Goal: Communication & Community: Answer question/provide support

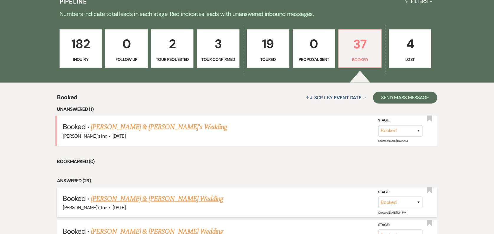
click at [152, 195] on link "[PERSON_NAME] & [PERSON_NAME] Wedding" at bounding box center [157, 198] width 132 height 11
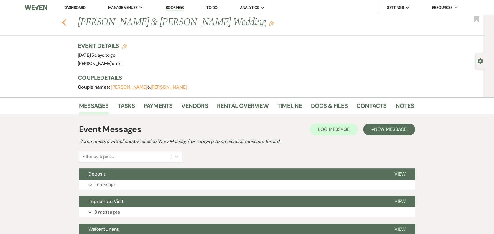
click at [66, 24] on use "button" at bounding box center [64, 22] width 4 height 6
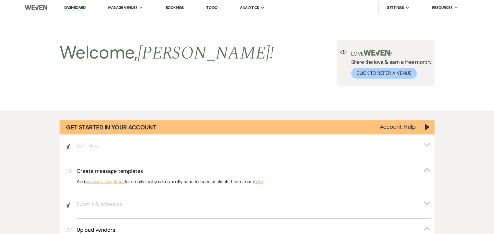
scroll to position [509, 0]
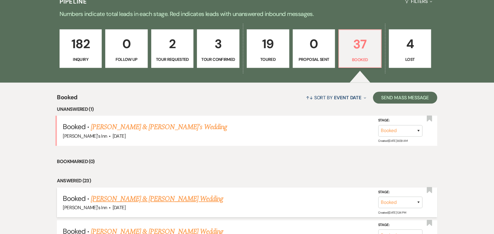
click at [133, 191] on li "Booked · [PERSON_NAME] & [PERSON_NAME] Wedding [PERSON_NAME]'s Inn · [DATE] Sta…" at bounding box center [247, 202] width 380 height 30
click at [137, 196] on link "[PERSON_NAME] & [PERSON_NAME] Wedding" at bounding box center [157, 198] width 132 height 11
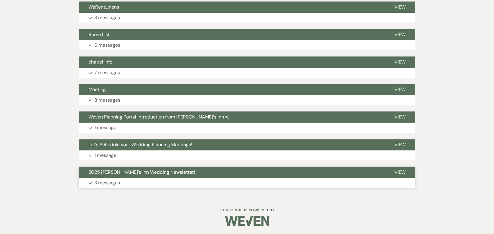
scroll to position [222, 0]
click at [115, 14] on p "3 messages" at bounding box center [107, 18] width 26 height 8
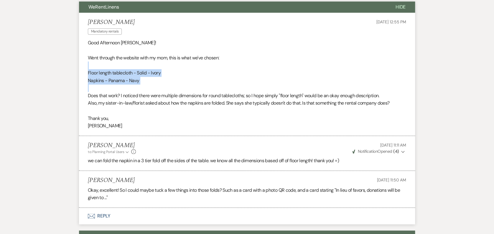
drag, startPoint x: 133, startPoint y: 75, endPoint x: 151, endPoint y: 86, distance: 20.5
click at [151, 86] on div "Good Afternoon [PERSON_NAME]! Went through the website with my mom, this is wha…" at bounding box center [247, 84] width 318 height 91
drag, startPoint x: 151, startPoint y: 86, endPoint x: 147, endPoint y: 121, distance: 35.1
click at [147, 121] on p "Thank you," at bounding box center [247, 118] width 318 height 8
drag, startPoint x: 150, startPoint y: 63, endPoint x: 177, endPoint y: 82, distance: 32.6
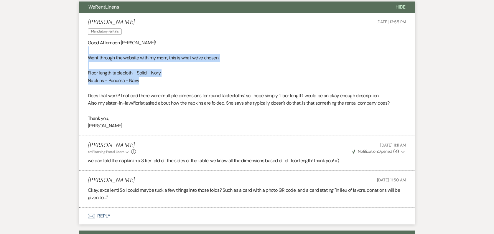
click at [177, 82] on div "Good Afternoon [PERSON_NAME]! Went through the website with my mom, this is wha…" at bounding box center [247, 84] width 318 height 91
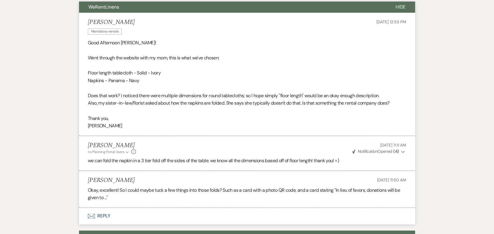
drag, startPoint x: 177, startPoint y: 82, endPoint x: 161, endPoint y: 90, distance: 17.7
click at [161, 90] on p at bounding box center [247, 88] width 318 height 8
drag, startPoint x: 126, startPoint y: 72, endPoint x: 168, endPoint y: 87, distance: 44.2
click at [168, 87] on div "Good Afternoon [PERSON_NAME]! Went through the website with my mom, this is wha…" at bounding box center [247, 84] width 318 height 91
drag, startPoint x: 168, startPoint y: 87, endPoint x: 173, endPoint y: 114, distance: 27.3
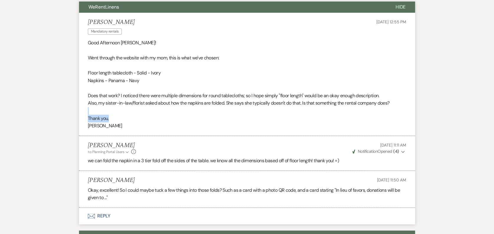
click at [173, 114] on div "Good Afternoon [PERSON_NAME]! Went through the website with my mom, this is wha…" at bounding box center [247, 84] width 318 height 91
drag, startPoint x: 173, startPoint y: 114, endPoint x: 133, endPoint y: 107, distance: 39.8
click at [133, 107] on p at bounding box center [247, 111] width 318 height 8
click at [149, 81] on p "Napkins - Panama - Navy" at bounding box center [247, 81] width 318 height 8
drag, startPoint x: 129, startPoint y: 69, endPoint x: 198, endPoint y: 81, distance: 69.9
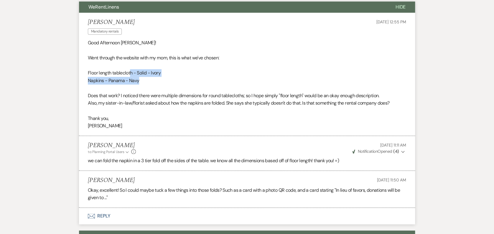
click at [198, 81] on div "Good Afternoon [PERSON_NAME]! Went through the website with my mom, this is wha…" at bounding box center [247, 84] width 318 height 91
drag, startPoint x: 198, startPoint y: 81, endPoint x: 158, endPoint y: 134, distance: 67.2
click at [158, 134] on li "[PERSON_NAME] Mandatory rentals [DATE] 12:55 PM Good Afternoon [PERSON_NAME]! W…" at bounding box center [247, 74] width 336 height 123
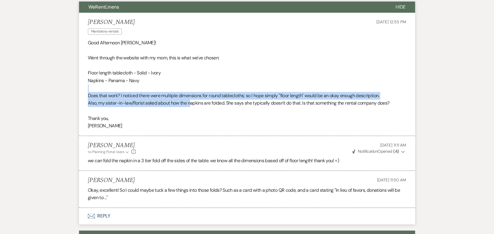
drag, startPoint x: 133, startPoint y: 90, endPoint x: 191, endPoint y: 102, distance: 59.5
click at [191, 102] on div "Good Afternoon [PERSON_NAME]! Went through the website with my mom, this is wha…" at bounding box center [247, 84] width 318 height 91
drag, startPoint x: 191, startPoint y: 102, endPoint x: 154, endPoint y: 92, distance: 38.8
click at [154, 92] on p "Does that work? I noticed there were multiple dimensions for round tablecloths;…" at bounding box center [247, 96] width 318 height 8
click at [139, 95] on p "Does that work? I noticed there were multiple dimensions for round tablecloths;…" at bounding box center [247, 96] width 318 height 8
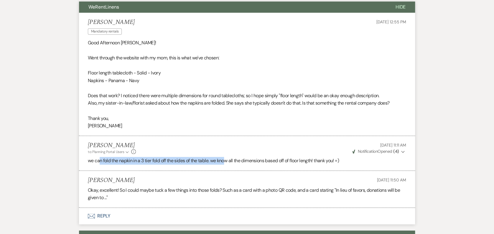
drag, startPoint x: 100, startPoint y: 158, endPoint x: 228, endPoint y: 165, distance: 128.2
click at [228, 165] on li "[PERSON_NAME] to: Planning Portal Users Expand Info [DATE] 11:11 AM Weven Check…" at bounding box center [247, 153] width 336 height 35
drag, startPoint x: 228, startPoint y: 165, endPoint x: 192, endPoint y: 190, distance: 43.3
click at [192, 190] on p "Okay, excellent! So I could maybe tuck a few things into those folds? Such as a…" at bounding box center [247, 193] width 318 height 15
drag, startPoint x: 192, startPoint y: 190, endPoint x: 116, endPoint y: 195, distance: 76.5
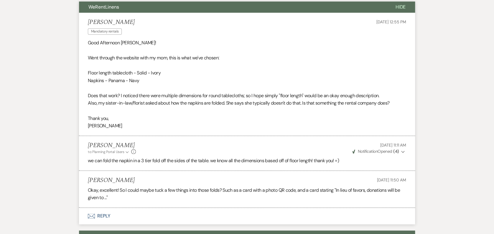
click at [116, 195] on p "Okay, excellent! So I could maybe tuck a few things into those folds? Such as a…" at bounding box center [247, 193] width 318 height 15
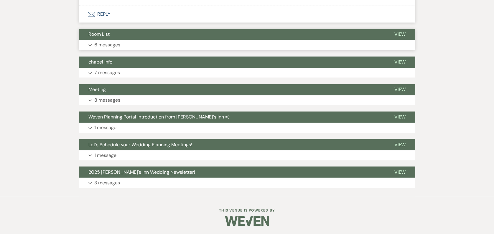
click at [112, 38] on button "Room List" at bounding box center [232, 34] width 306 height 11
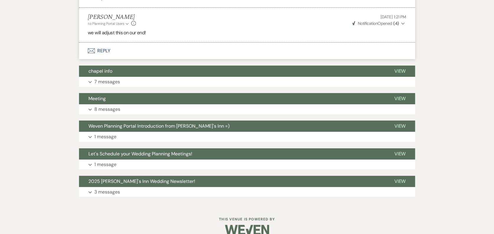
scroll to position [1001, 0]
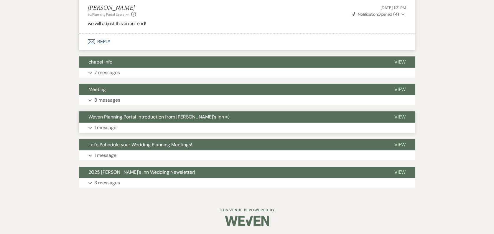
click at [134, 114] on span "Weven Planning Portal Introduction from [PERSON_NAME]'s Inn =)" at bounding box center [158, 117] width 141 height 6
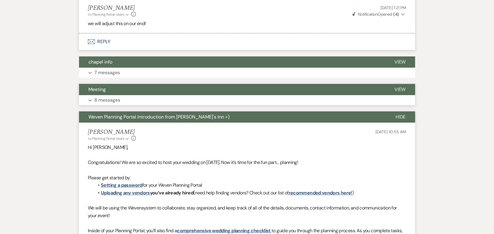
click at [121, 90] on button "Meeting" at bounding box center [232, 89] width 306 height 11
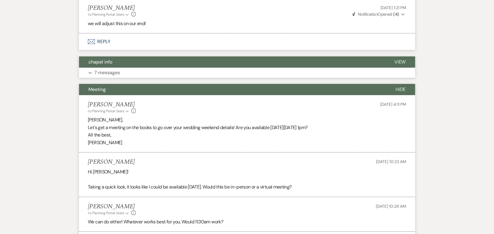
click at [119, 66] on button "chapel info" at bounding box center [232, 61] width 306 height 11
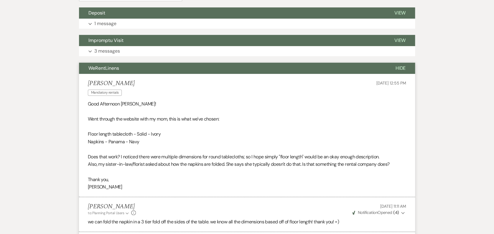
scroll to position [9, 0]
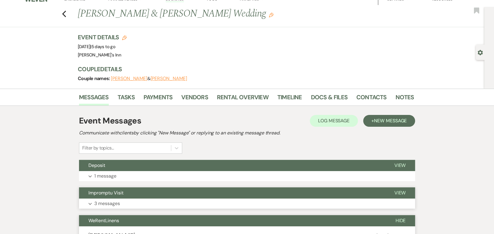
click at [109, 196] on button "Impromptu Visit" at bounding box center [232, 192] width 306 height 11
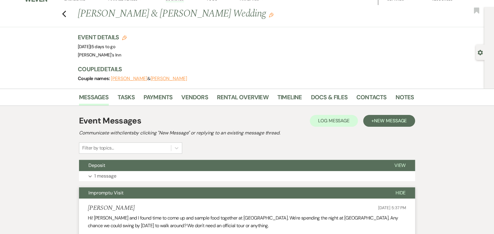
scroll to position [213, 0]
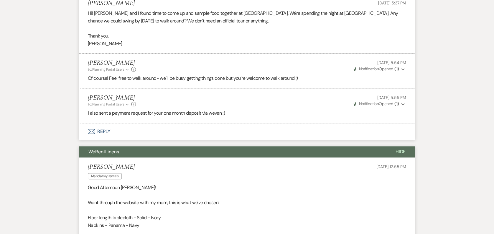
click at [178, 119] on li "[PERSON_NAME] to: Planning Portal Users Expand Info [DATE] 5:55 PM Weven Check …" at bounding box center [247, 105] width 336 height 35
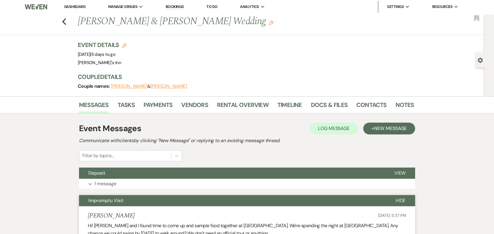
scroll to position [75, 0]
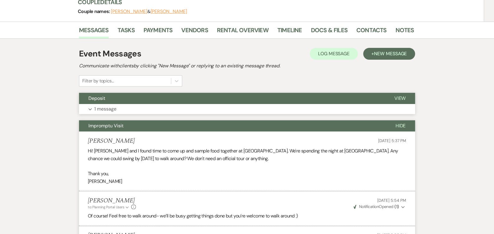
click at [196, 107] on button "Expand 1 message" at bounding box center [247, 109] width 336 height 10
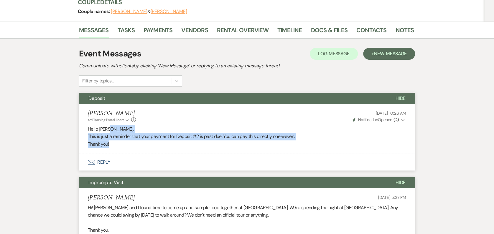
drag, startPoint x: 197, startPoint y: 130, endPoint x: 247, endPoint y: 143, distance: 51.7
click at [247, 143] on div "Hello [PERSON_NAME], This is just a reminder that your payment for Deposit #2 i…" at bounding box center [247, 136] width 318 height 23
drag, startPoint x: 247, startPoint y: 143, endPoint x: 198, endPoint y: 158, distance: 51.4
click at [203, 165] on button "Envelope Reply" at bounding box center [247, 162] width 336 height 17
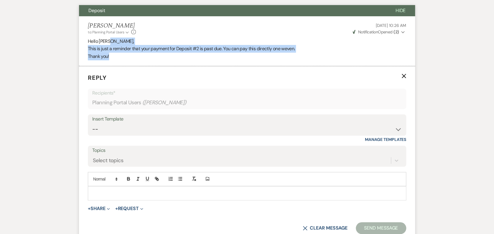
scroll to position [0, 0]
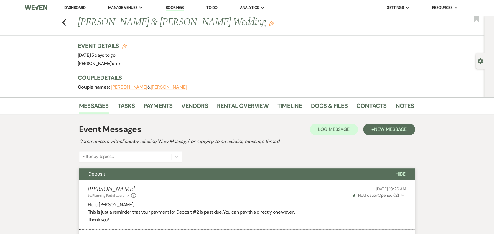
click at [306, 103] on li "Timeline" at bounding box center [295, 107] width 34 height 14
click at [308, 104] on li "Timeline" at bounding box center [295, 107] width 34 height 14
click at [313, 104] on link "Docs & Files" at bounding box center [329, 107] width 37 height 13
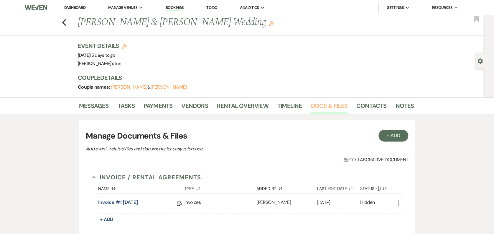
scroll to position [204, 0]
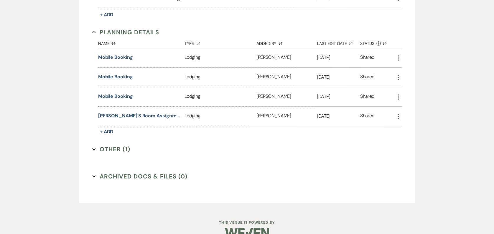
click at [114, 150] on button "Other (1) Expand" at bounding box center [111, 149] width 38 height 9
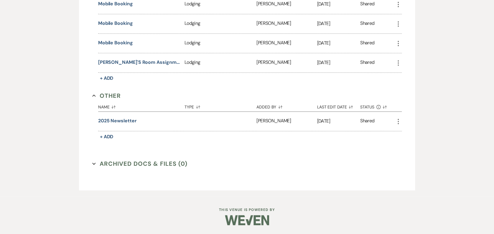
scroll to position [0, 0]
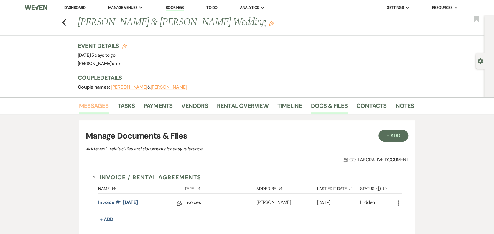
click at [93, 103] on link "Messages" at bounding box center [94, 107] width 30 height 13
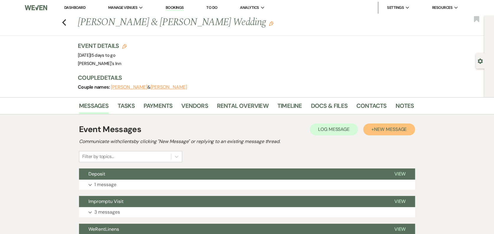
click at [401, 129] on span "New Message" at bounding box center [390, 129] width 33 height 6
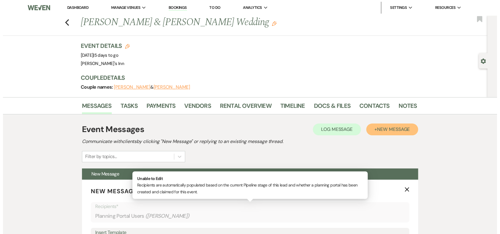
scroll to position [204, 0]
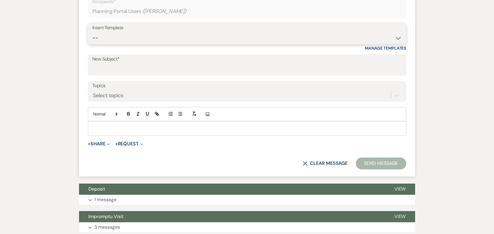
click at [124, 35] on select "-- Weven Planning Portal Introduction (Booked Events) Initial Inquiry Response …" at bounding box center [247, 38] width 310 height 12
click at [62, 68] on div "Messages Tasks Payments Vendors Rental Overview Timeline Docs & Files Contacts …" at bounding box center [247, 163] width 494 height 540
click at [114, 67] on input "New Subject*" at bounding box center [247, 69] width 310 height 12
type input "ceremony template"
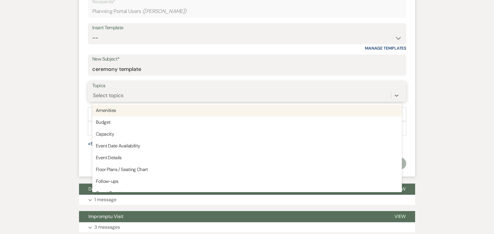
click at [121, 92] on div "Select topics" at bounding box center [108, 95] width 31 height 8
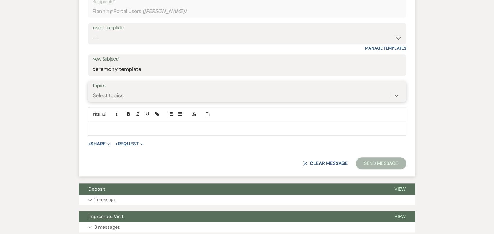
click at [121, 92] on div "Select topics" at bounding box center [108, 95] width 31 height 8
click at [109, 101] on form "New Message X Saving draft... Recipients* Planning Portal Users ( [PERSON_NAME]…" at bounding box center [247, 75] width 336 height 201
click at [113, 99] on div "Select topics" at bounding box center [241, 95] width 299 height 10
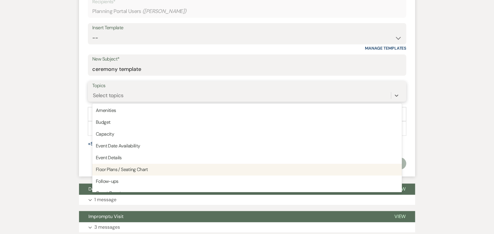
click at [116, 172] on div "Floor Plans / Seating Chart" at bounding box center [247, 169] width 310 height 12
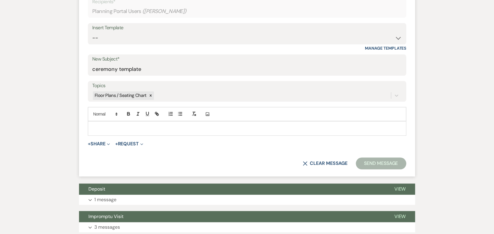
click at [113, 129] on p at bounding box center [247, 128] width 309 height 6
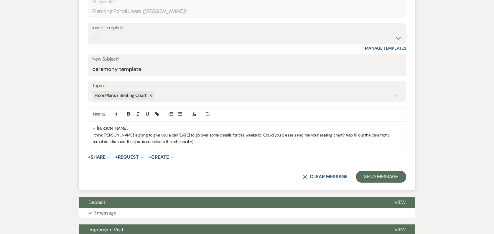
click at [234, 151] on form "New Message X Saving draft... Recipients* Planning Portal Users ( [PERSON_NAME]…" at bounding box center [247, 82] width 336 height 214
click at [99, 155] on button "+ Share Expand" at bounding box center [99, 157] width 22 height 5
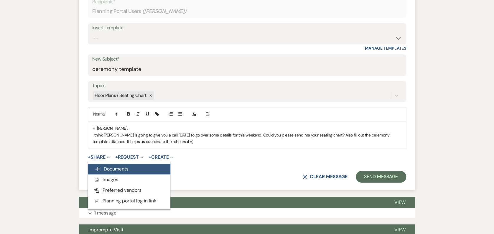
click at [128, 171] on span "Doc Upload Documents" at bounding box center [112, 168] width 34 height 6
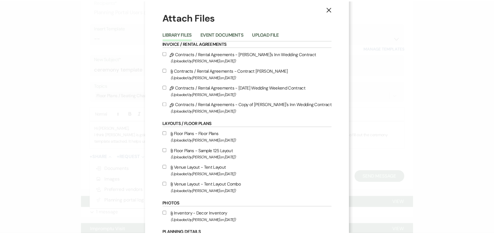
scroll to position [0, 0]
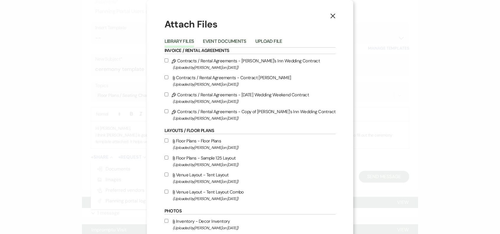
click at [264, 37] on div "Library Files Event Documents Upload File" at bounding box center [250, 41] width 171 height 12
click at [267, 40] on button "Upload File" at bounding box center [268, 43] width 27 height 8
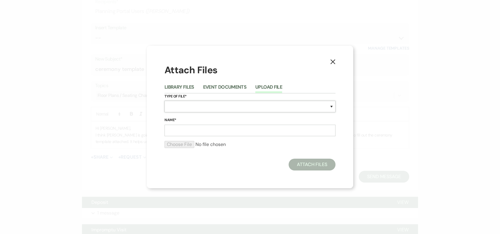
click at [222, 103] on select "Special Event Insurance Vendor Certificate of Insurance Contracts / Rental Agre…" at bounding box center [250, 107] width 171 height 12
select select "64"
click at [165, 101] on select "Special Event Insurance Vendor Certificate of Insurance Contracts / Rental Agre…" at bounding box center [250, 107] width 171 height 12
click at [194, 126] on input "Name*" at bounding box center [250, 130] width 171 height 12
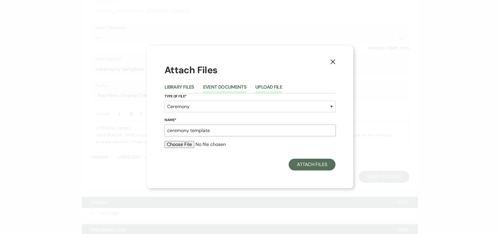
type input "ceremony template"
click at [234, 85] on button "Event Documents" at bounding box center [224, 89] width 43 height 8
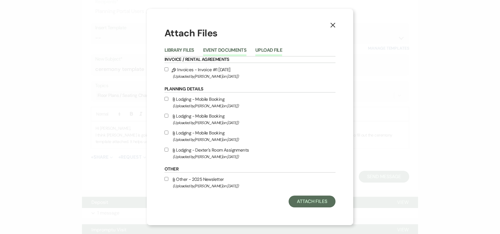
click at [263, 50] on button "Upload File" at bounding box center [268, 52] width 27 height 8
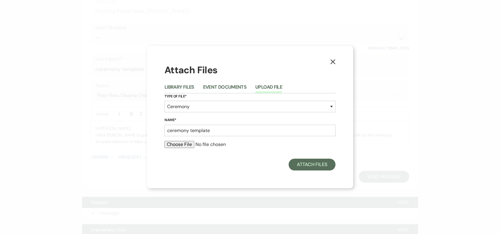
click at [187, 140] on form "Type of File* Special Event Insurance Vendor Certificate of Insurance Contracts…" at bounding box center [250, 123] width 171 height 60
click at [187, 145] on input "file" at bounding box center [250, 144] width 171 height 7
type input "C:\fakepath\Ceremony Setup Template (2).xls"
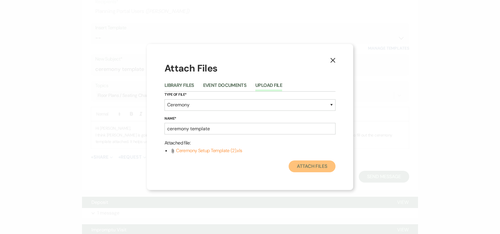
click at [318, 168] on button "Attach Files" at bounding box center [312, 166] width 47 height 12
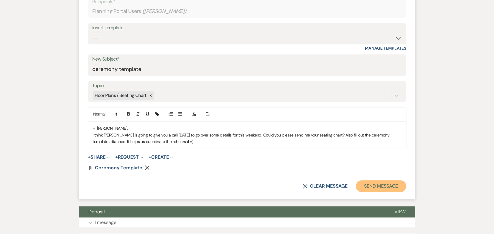
click at [375, 182] on button "Send Message" at bounding box center [381, 186] width 50 height 12
